Goal: Transaction & Acquisition: Purchase product/service

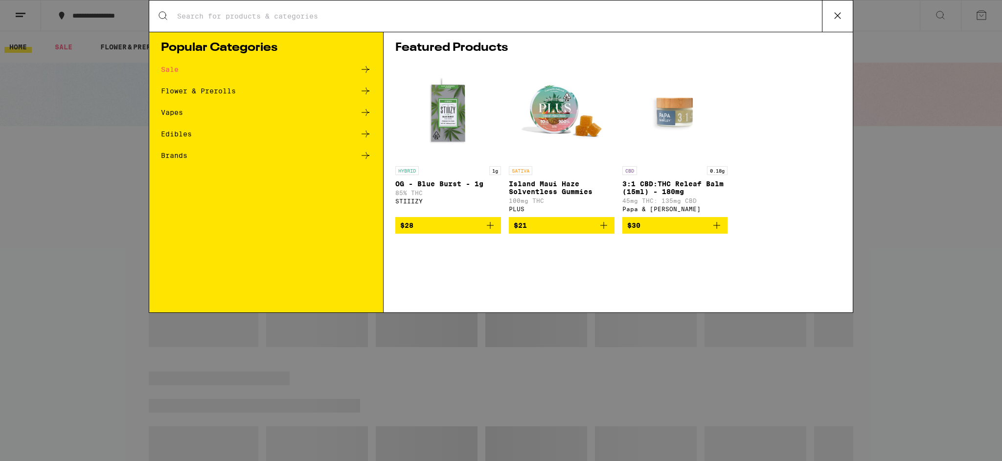
click at [264, 18] on input "Search for Products" at bounding box center [499, 16] width 645 height 9
click at [245, 14] on input "Search for Products" at bounding box center [499, 16] width 645 height 9
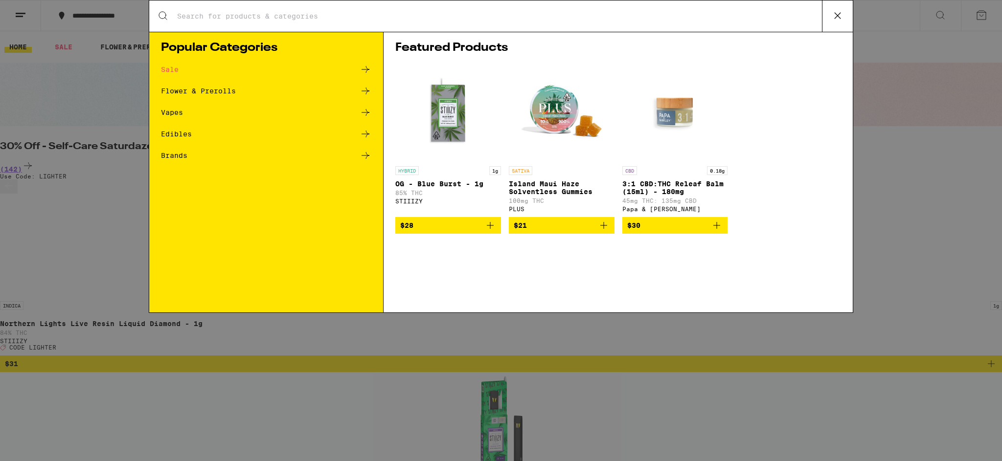
click at [207, 21] on div "Search for Products" at bounding box center [500, 15] width 703 height 31
click at [211, 17] on input "Search for Products" at bounding box center [499, 16] width 645 height 9
type input "garlic starship"
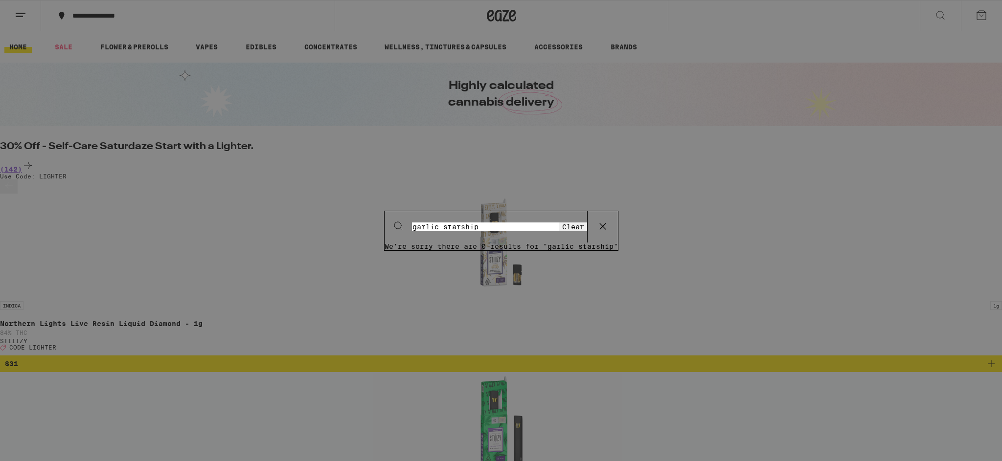
click at [412, 223] on input "garlic starship" at bounding box center [485, 227] width 147 height 9
